Goal: Information Seeking & Learning: Learn about a topic

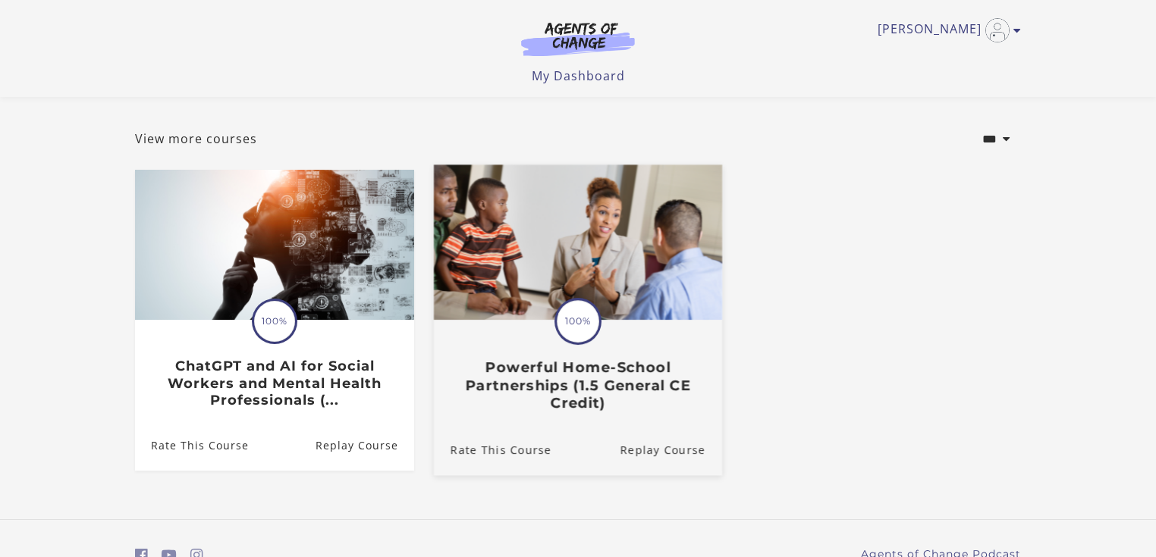
scroll to position [137, 0]
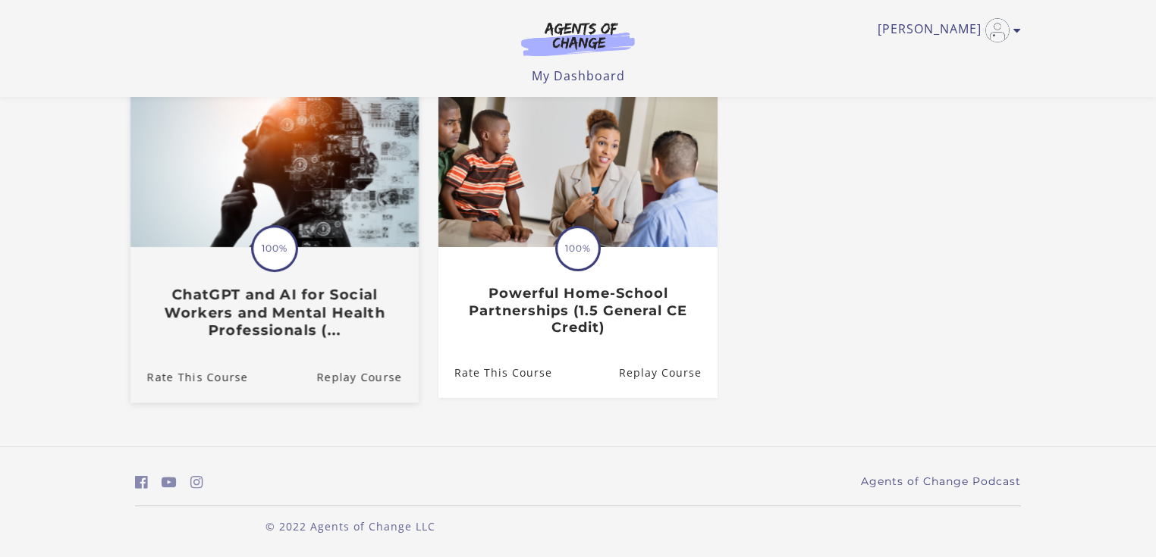
click at [328, 328] on h3 "ChatGPT and AI for Social Workers and Mental Health Professionals (..." at bounding box center [274, 313] width 255 height 53
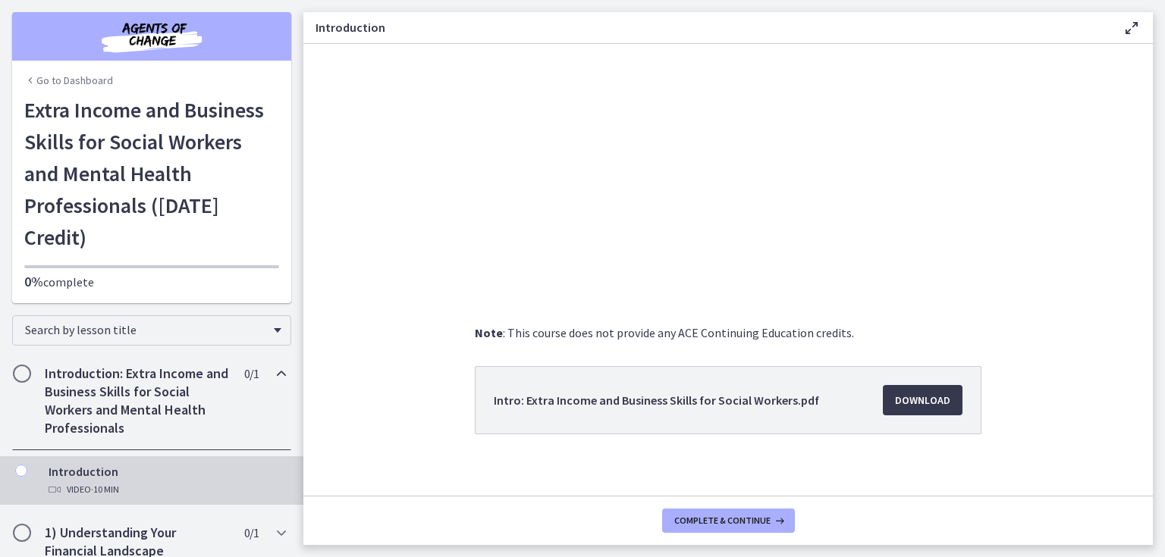
scroll to position [124, 0]
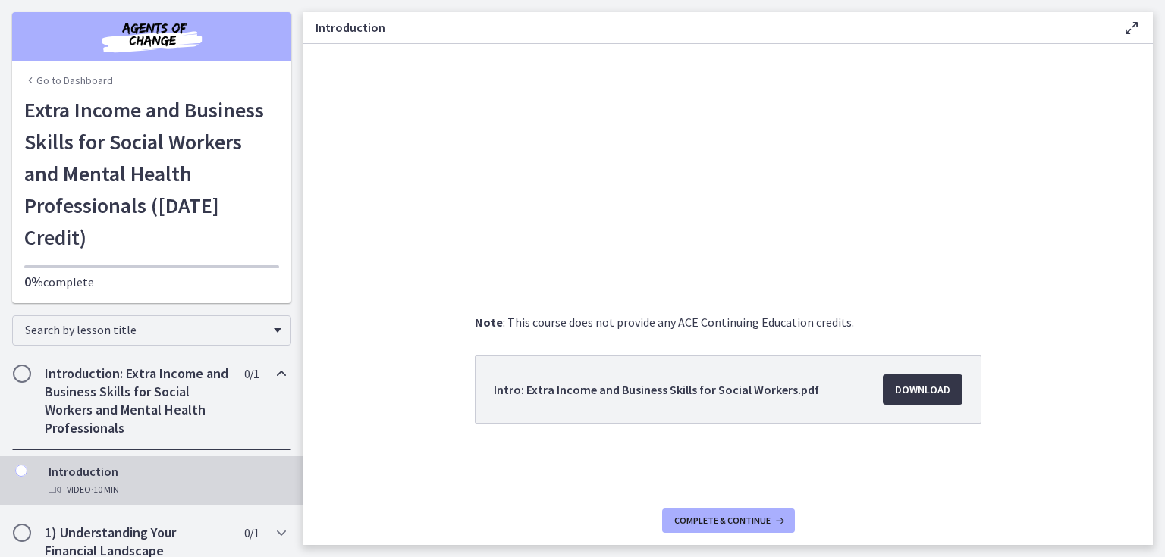
click at [925, 385] on span "Download Opens in a new window" at bounding box center [922, 390] width 55 height 18
click at [916, 390] on span "Download Opens in a new window" at bounding box center [922, 390] width 55 height 18
